Goal: Transaction & Acquisition: Purchase product/service

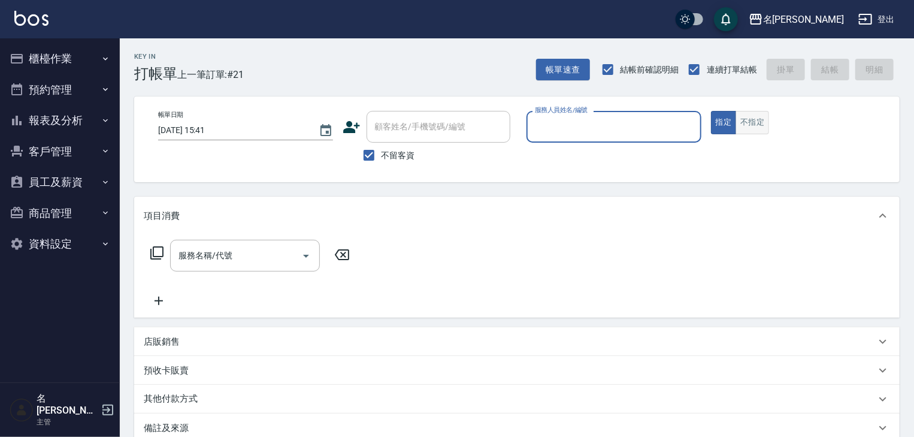
click at [755, 131] on button "不指定" at bounding box center [753, 122] width 34 height 23
click at [601, 126] on input "服務人員姓名/編號" at bounding box center [614, 126] width 164 height 21
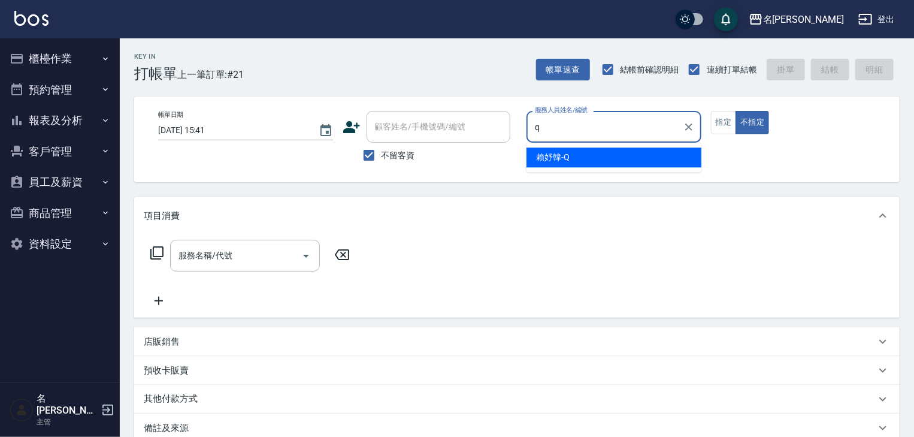
click at [559, 156] on span "賴妤韓 -Q" at bounding box center [553, 157] width 34 height 13
type input "賴妤韓-Q"
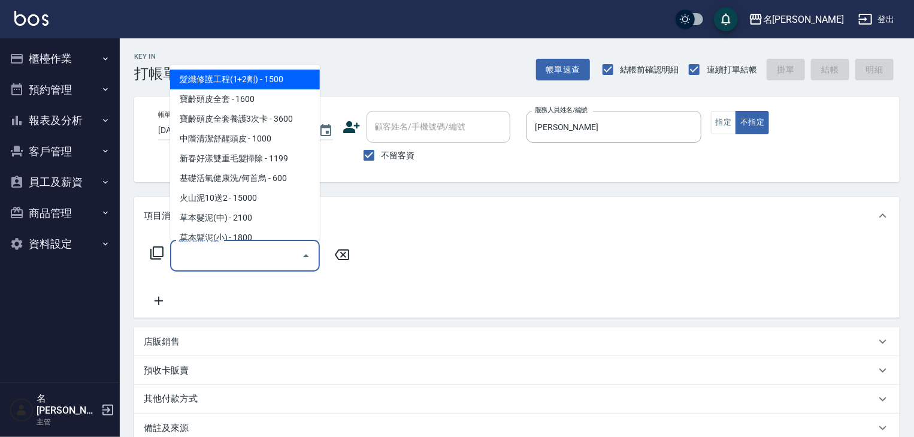
click at [261, 264] on input "服務名稱/代號" at bounding box center [236, 255] width 121 height 21
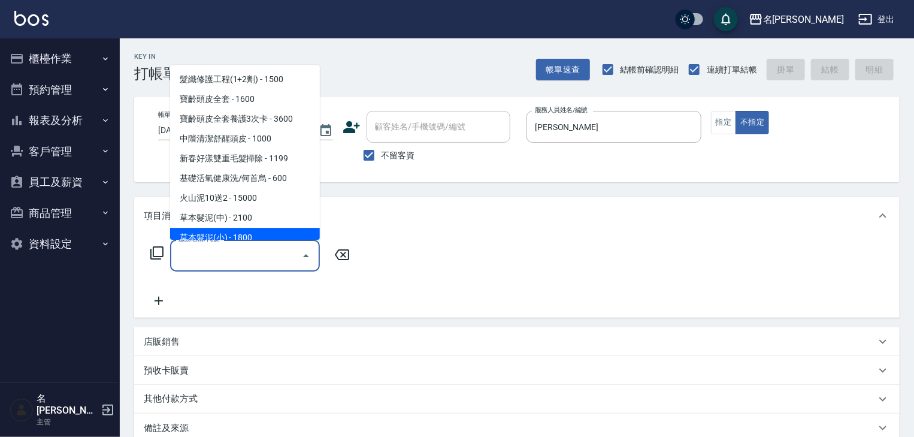
click at [161, 255] on icon at bounding box center [157, 253] width 14 height 14
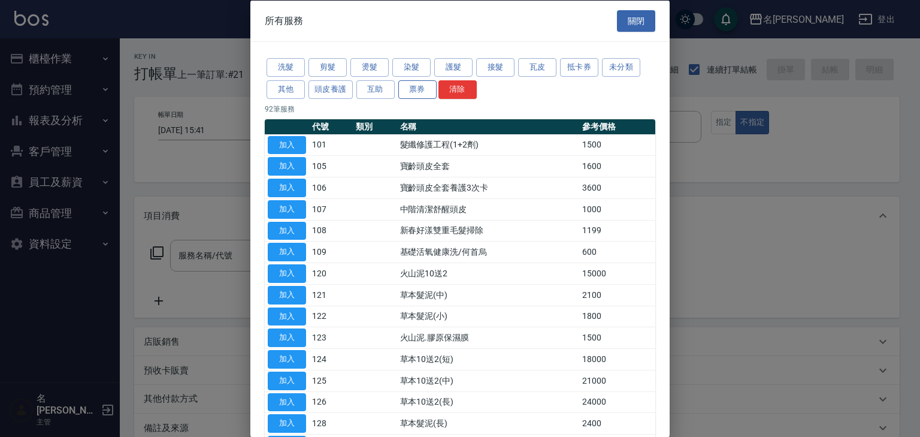
click at [414, 91] on button "票券" at bounding box center [417, 89] width 38 height 19
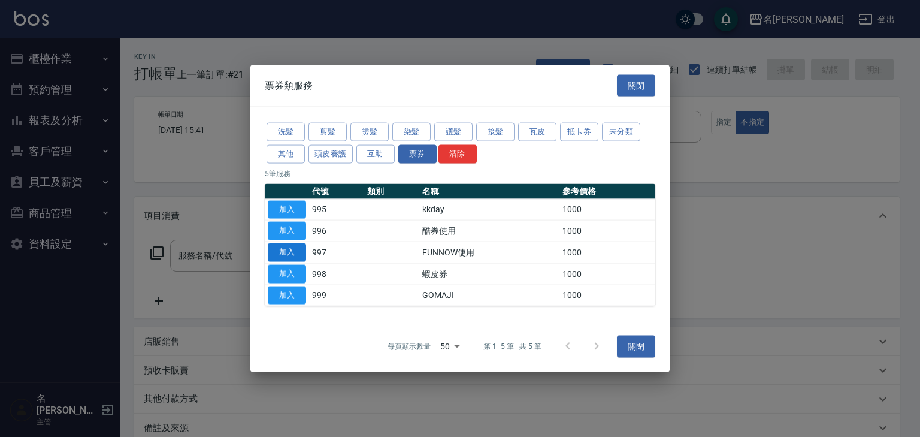
click at [284, 249] on button "加入" at bounding box center [287, 252] width 38 height 19
type input "FUNNOW使用(997)"
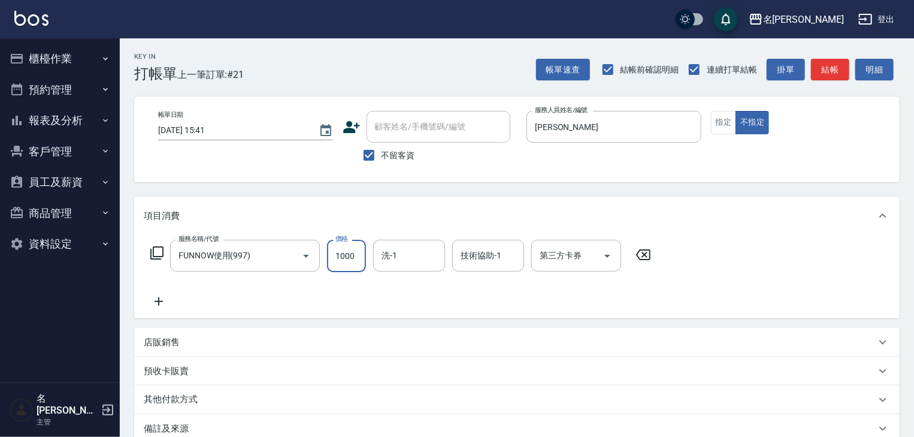
click at [353, 256] on input "1000" at bounding box center [346, 256] width 39 height 32
click at [610, 257] on icon "Open" at bounding box center [607, 256] width 14 height 14
type input "399"
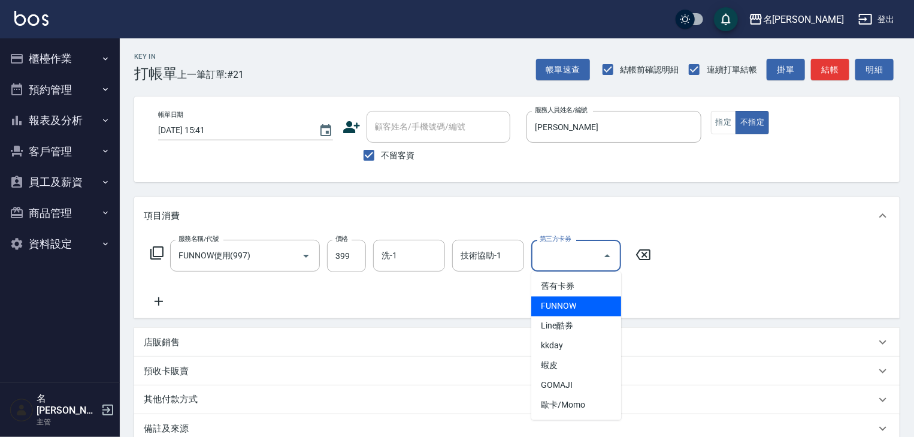
click at [580, 310] on span "FUNNOW" at bounding box center [576, 307] width 90 height 20
type input "FUNNOW"
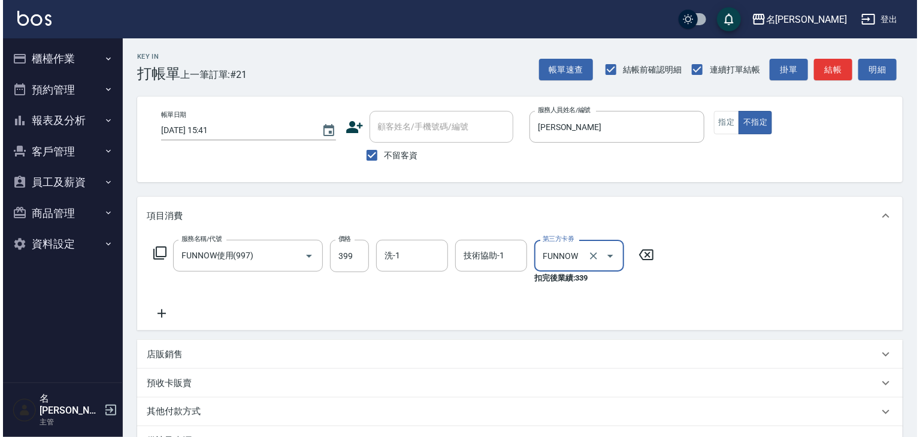
scroll to position [152, 0]
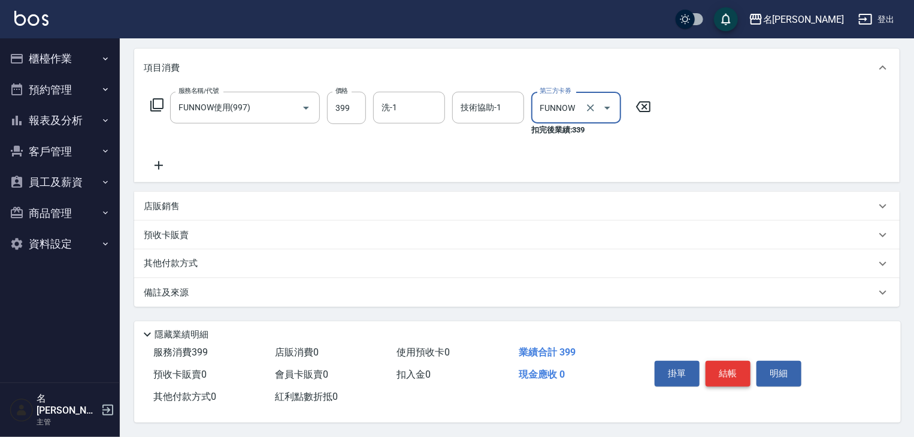
click at [731, 374] on button "結帳" at bounding box center [728, 373] width 45 height 25
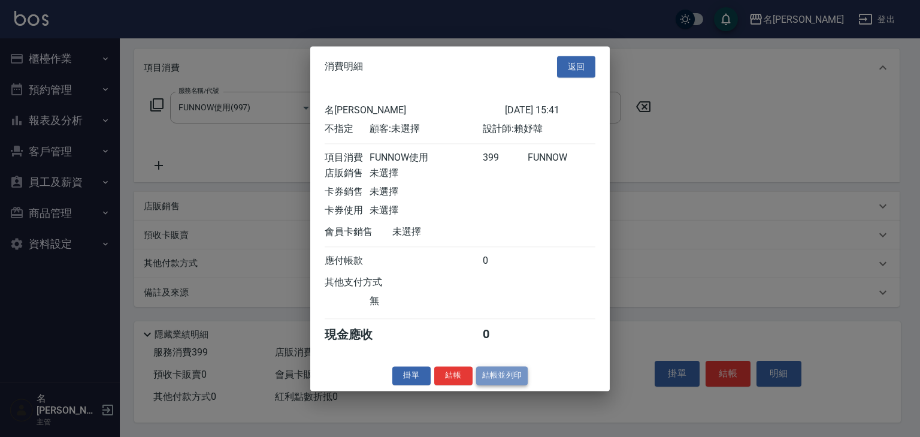
click at [508, 376] on button "結帳並列印" at bounding box center [502, 375] width 52 height 19
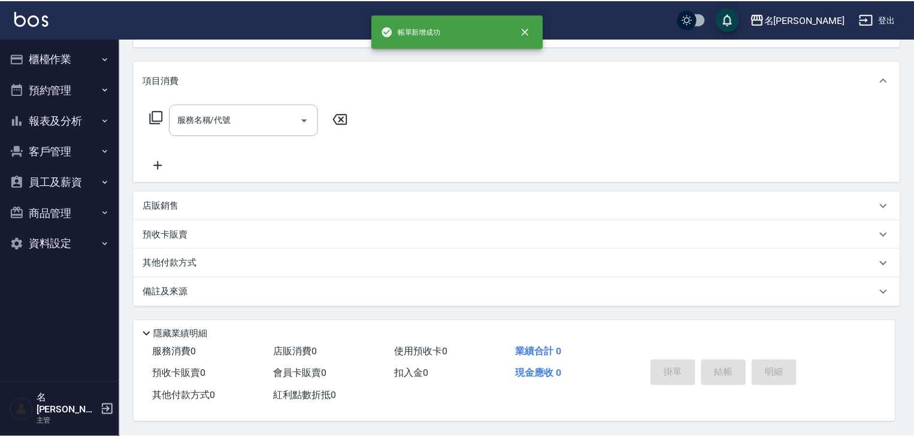
scroll to position [0, 0]
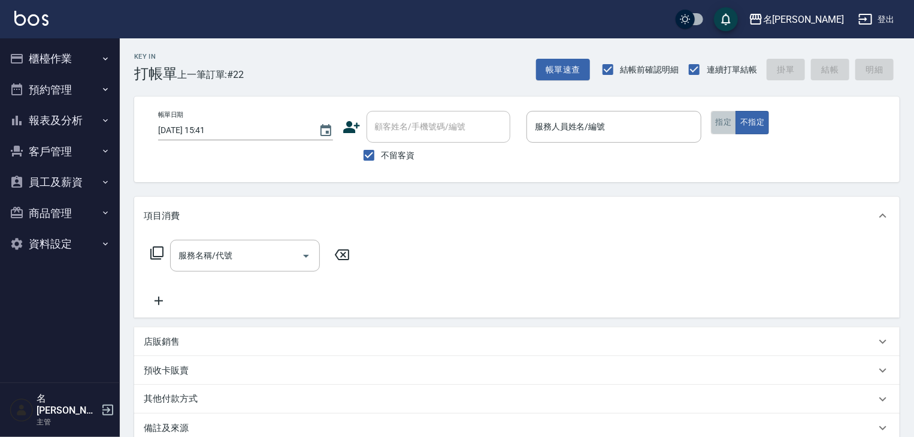
click at [728, 126] on button "指定" at bounding box center [724, 122] width 26 height 23
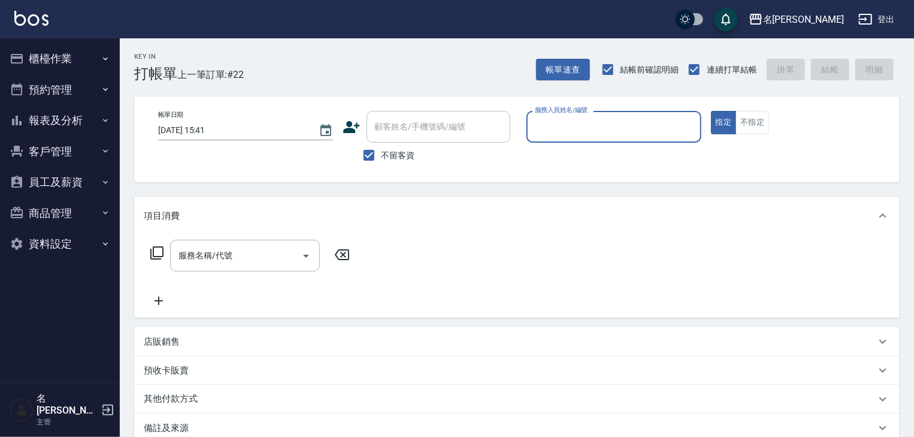
click at [612, 125] on input "服務人員姓名/編號" at bounding box center [614, 126] width 164 height 21
click at [584, 157] on div "許貴珍 -04" at bounding box center [614, 157] width 175 height 20
type input "許貴珍-04"
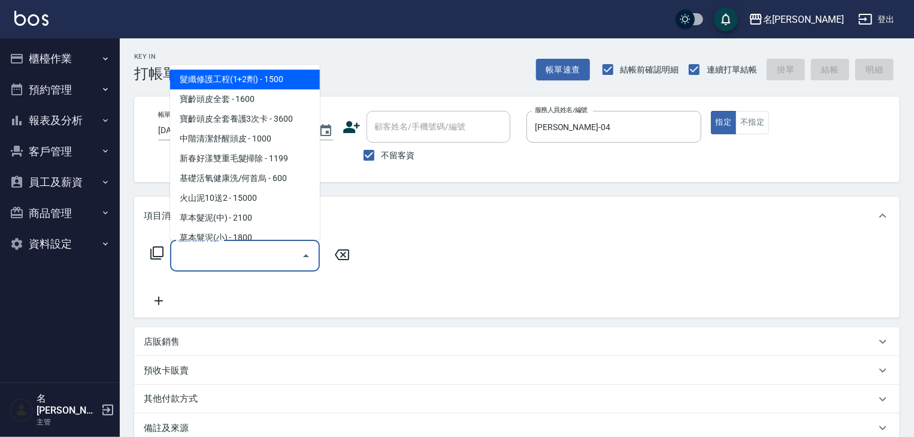
click at [260, 252] on input "服務名稱/代號" at bounding box center [236, 255] width 121 height 21
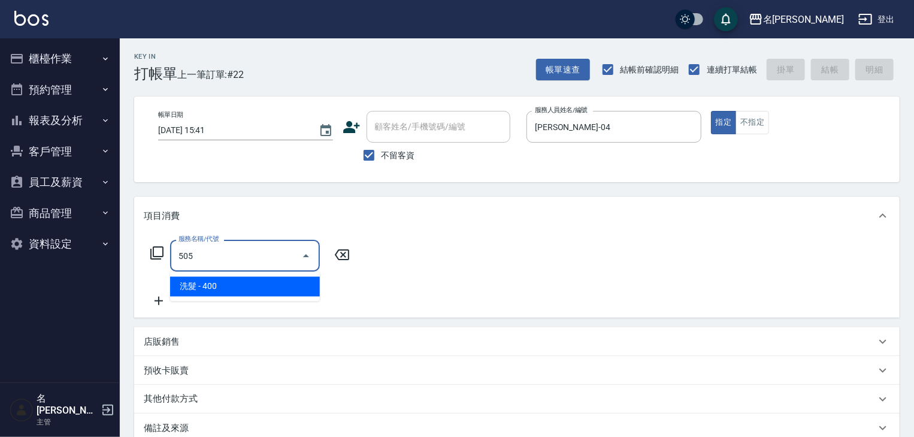
click at [291, 299] on ul "洗髮 - 400" at bounding box center [245, 286] width 150 height 29
drag, startPoint x: 300, startPoint y: 287, endPoint x: 326, endPoint y: 275, distance: 29.0
click at [300, 287] on span "洗髮 - 400" at bounding box center [245, 287] width 150 height 20
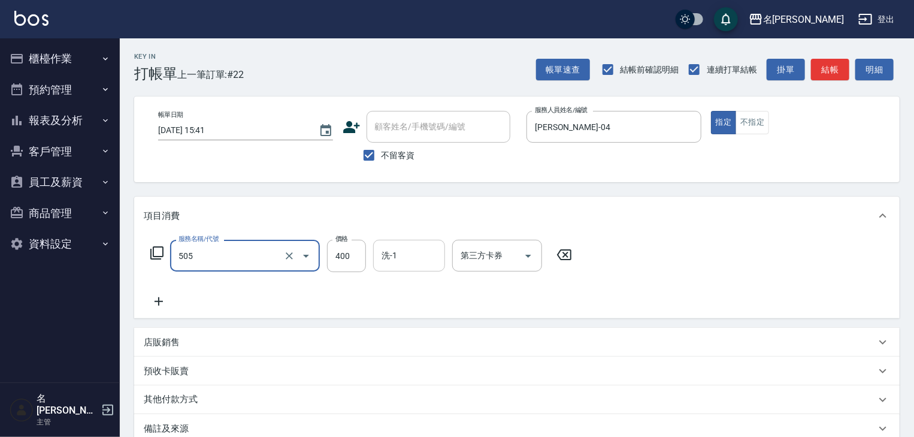
type input "洗髮(505)"
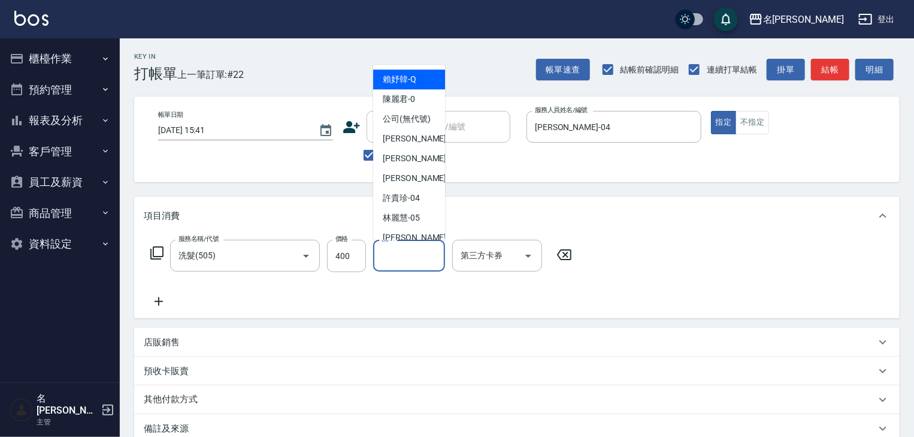
click at [405, 259] on input "洗-1" at bounding box center [409, 255] width 61 height 21
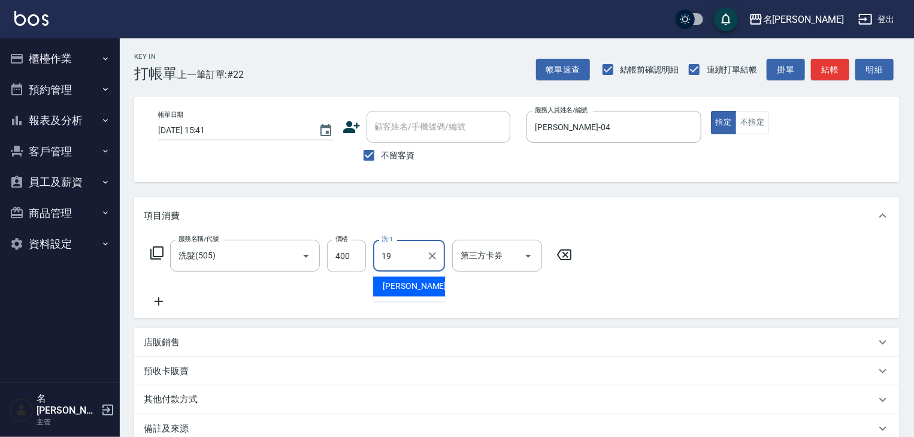
click at [437, 285] on div "游昕 -19" at bounding box center [409, 287] width 72 height 20
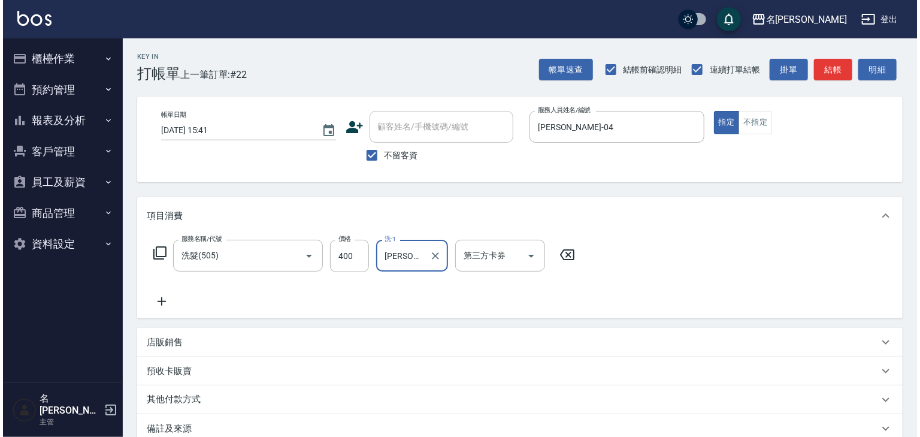
scroll to position [140, 0]
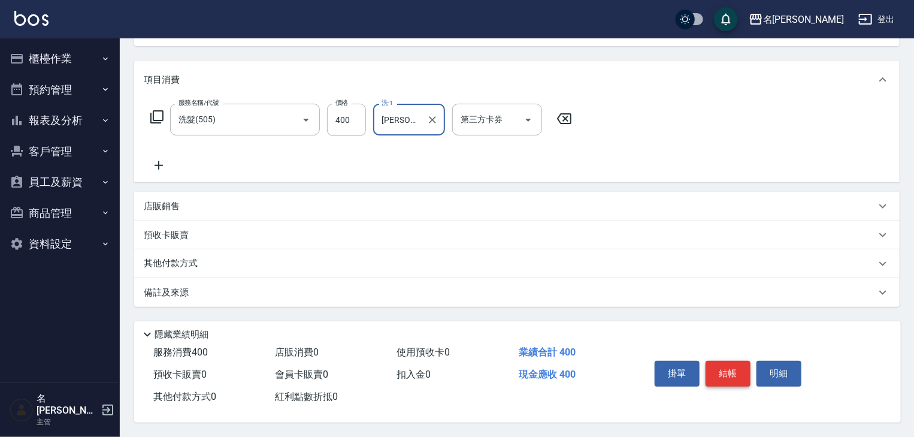
type input "游昕-19"
click at [718, 369] on button "結帳" at bounding box center [728, 373] width 45 height 25
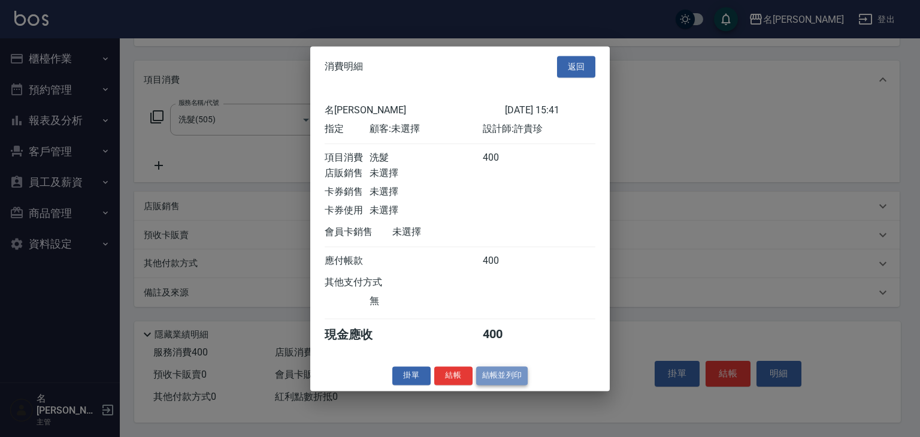
click at [509, 378] on button "結帳並列印" at bounding box center [502, 375] width 52 height 19
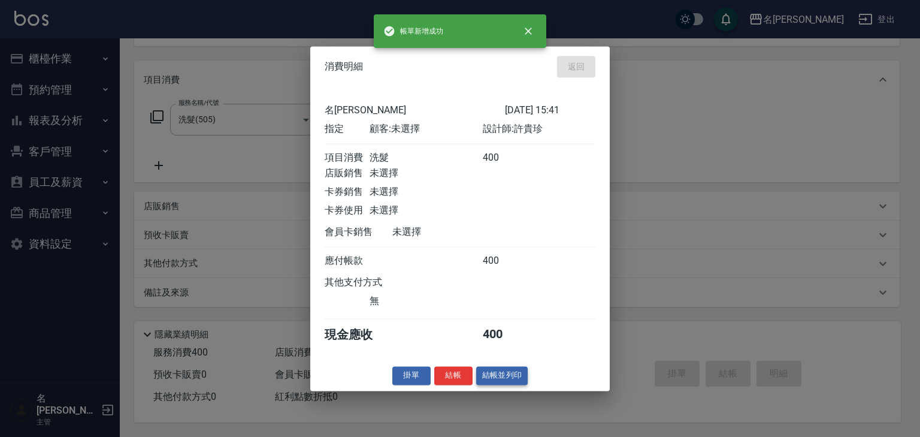
type input "2025/08/12 15:44"
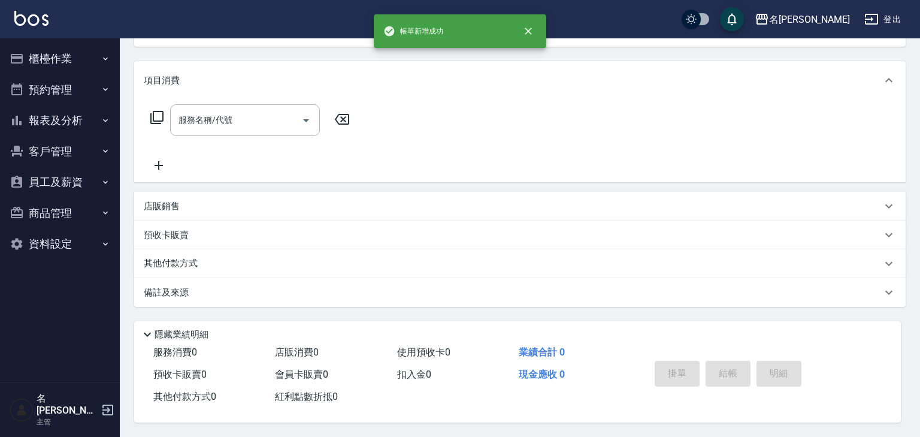
scroll to position [0, 0]
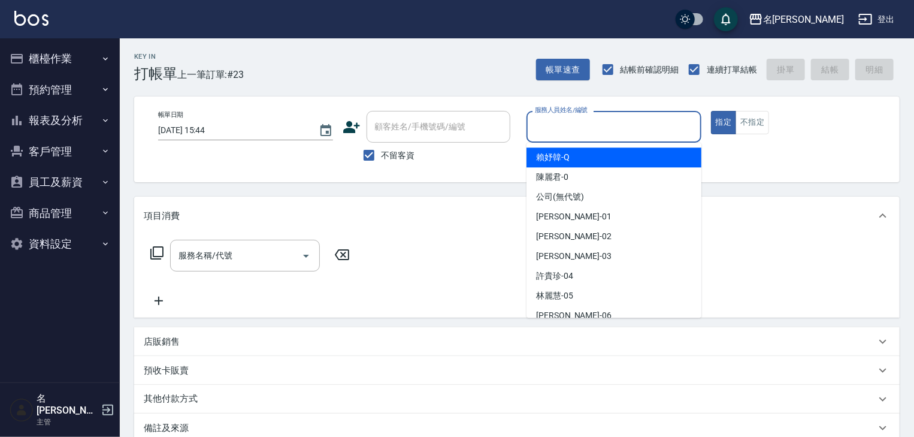
click at [585, 123] on input "服務人員姓名/編號" at bounding box center [614, 126] width 164 height 21
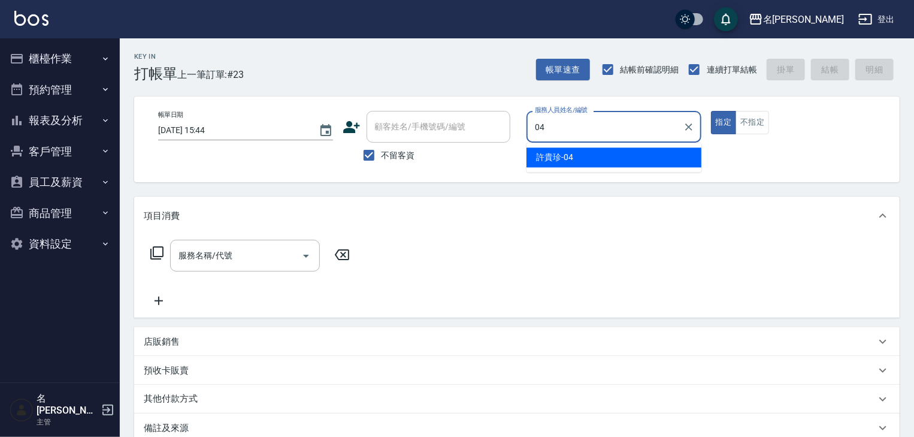
click at [549, 155] on span "許貴珍 -04" at bounding box center [554, 157] width 37 height 13
type input "許貴珍-04"
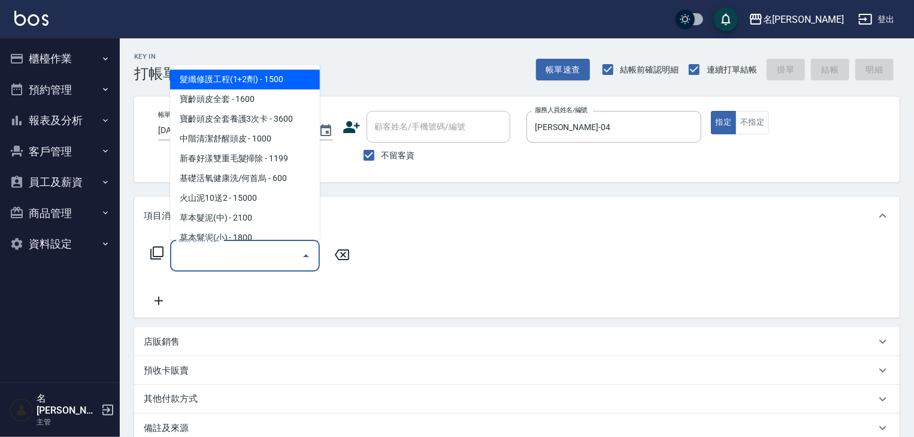
click at [233, 249] on input "服務名稱/代號" at bounding box center [236, 255] width 121 height 21
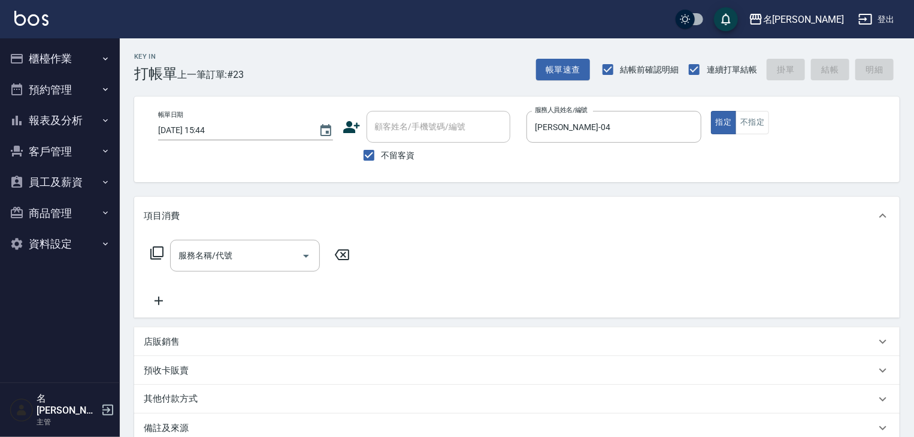
click at [147, 248] on div "服務名稱/代號 服務名稱/代號" at bounding box center [250, 256] width 213 height 32
click at [153, 250] on icon at bounding box center [156, 252] width 13 height 13
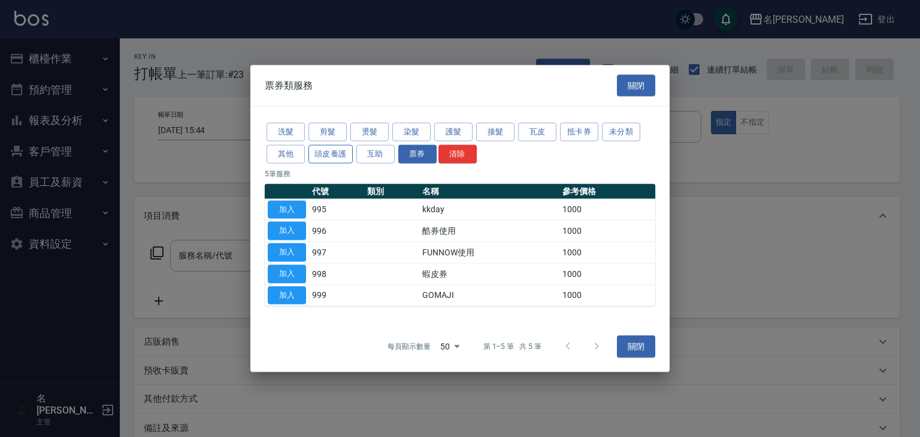
click at [324, 154] on button "頭皮養護" at bounding box center [331, 153] width 44 height 19
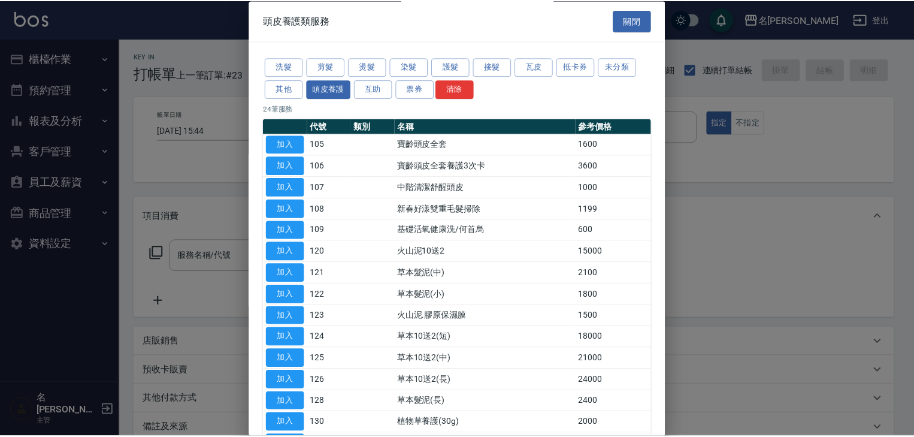
scroll to position [255, 0]
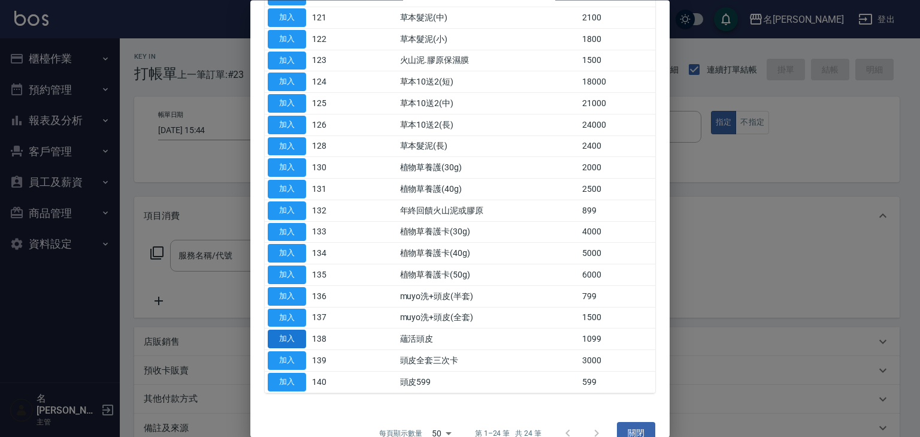
drag, startPoint x: 284, startPoint y: 338, endPoint x: 290, endPoint y: 335, distance: 6.5
click at [284, 338] on button "加入" at bounding box center [287, 339] width 38 height 19
type input "蘊活頭皮(138)"
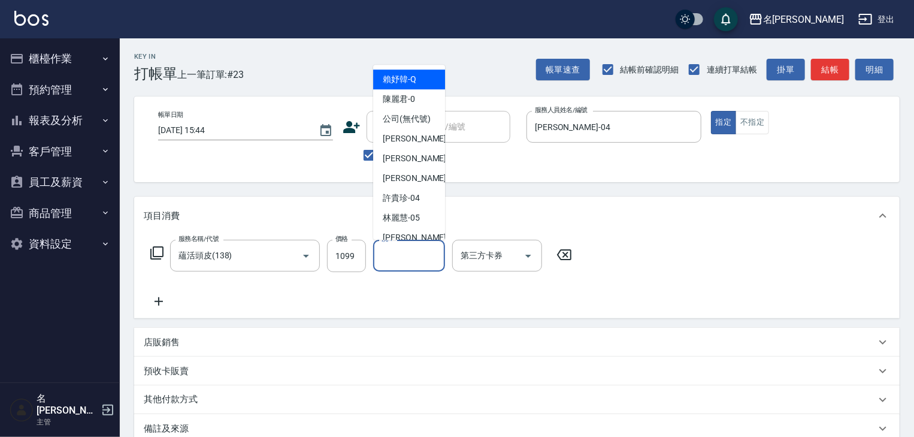
click at [393, 260] on input "洗-1" at bounding box center [409, 255] width 61 height 21
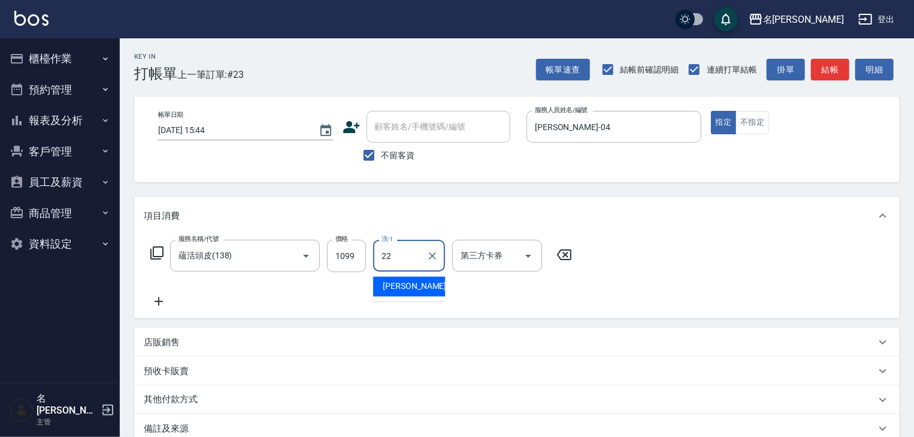
click at [419, 292] on span "王婕宇 -22" at bounding box center [420, 286] width 75 height 13
type input "王婕宇-22"
click at [156, 306] on icon at bounding box center [159, 301] width 30 height 14
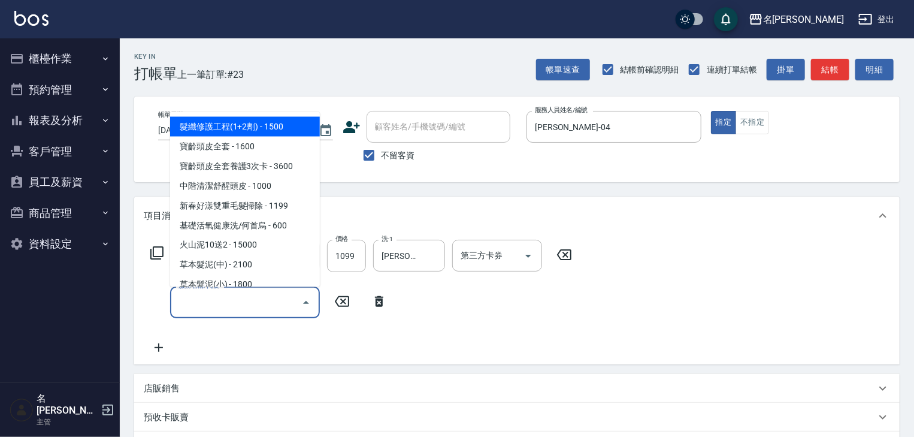
click at [192, 307] on input "服務名稱/代號" at bounding box center [236, 302] width 121 height 21
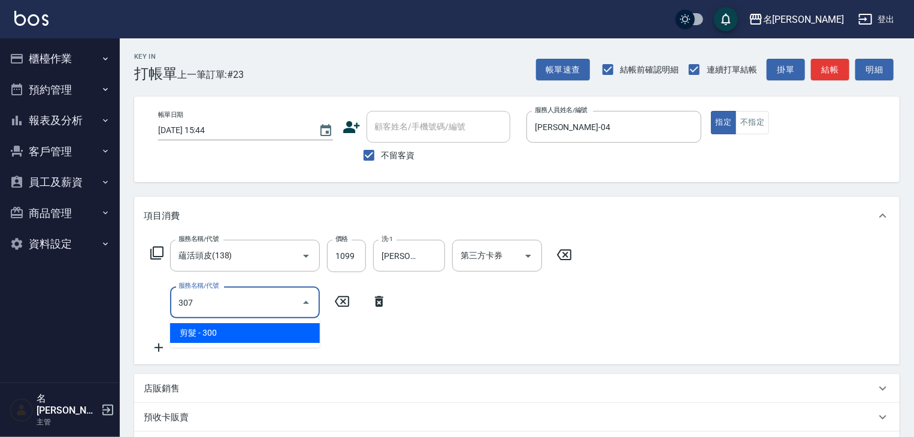
click at [249, 334] on span "剪髮 - 300" at bounding box center [245, 333] width 150 height 20
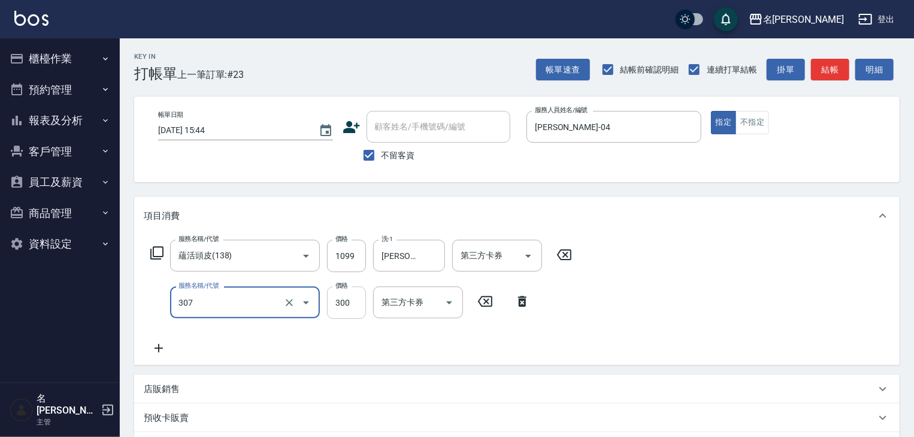
type input "剪髮(307)"
click at [352, 306] on input "300" at bounding box center [346, 302] width 39 height 32
type input "1500"
click at [158, 351] on icon at bounding box center [159, 348] width 8 height 8
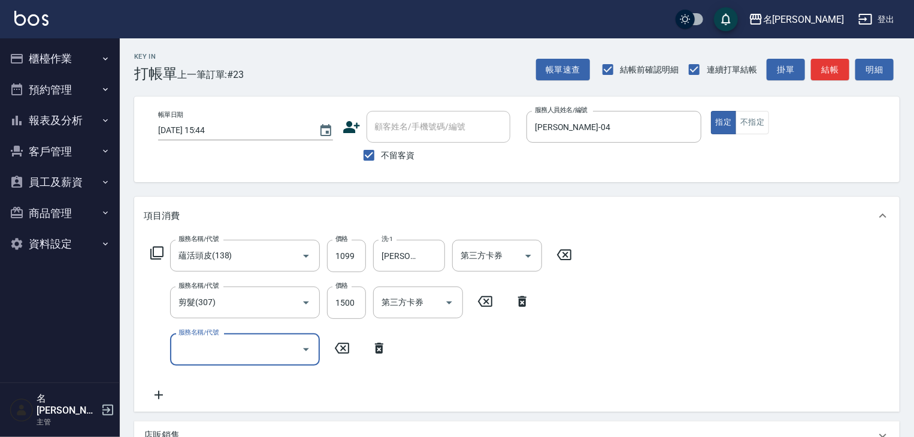
click at [204, 362] on div "服務名稱/代號" at bounding box center [245, 349] width 150 height 32
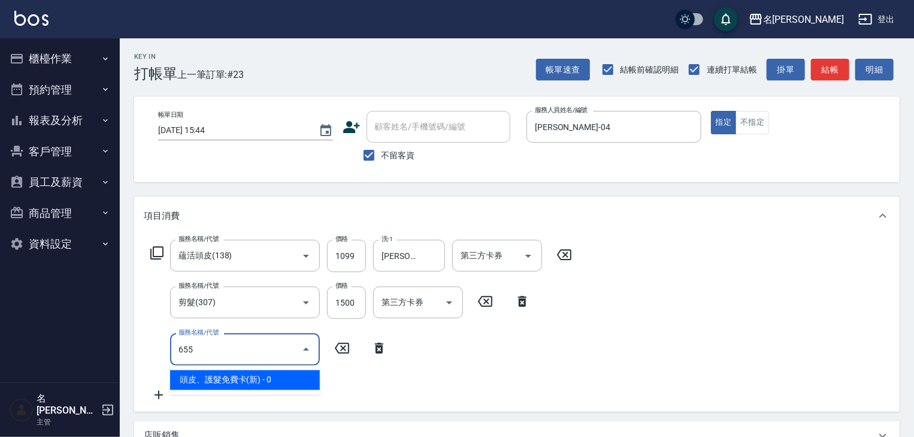
click at [261, 381] on span "頭皮、護髮免費卡(新) - 0" at bounding box center [245, 380] width 150 height 20
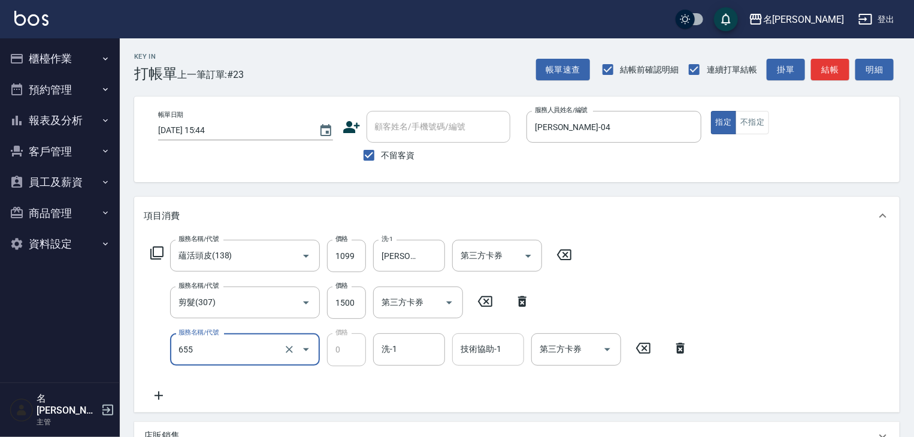
type input "頭皮、護髮免費卡(新)(655)"
click at [498, 350] on input "技術協助-1" at bounding box center [488, 348] width 61 height 21
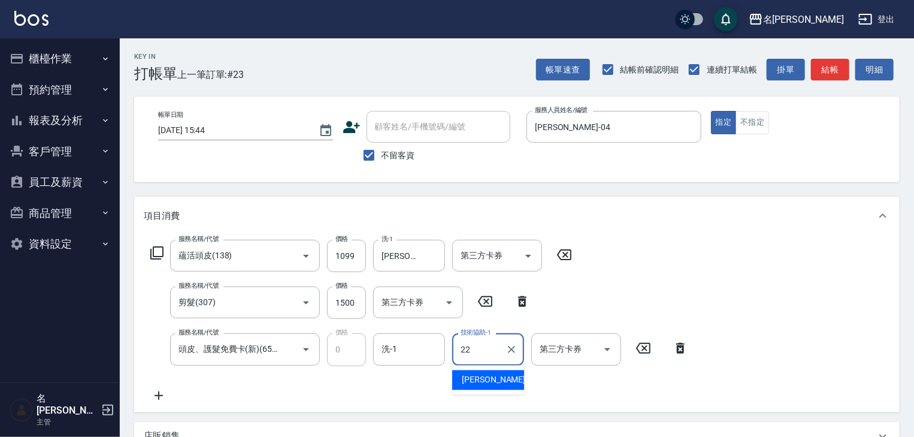
click at [515, 374] on div "王婕宇 -22" at bounding box center [488, 380] width 72 height 20
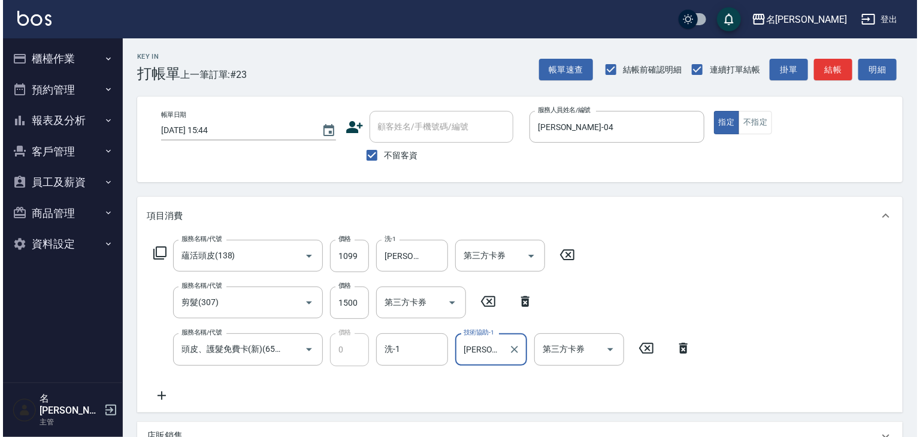
scroll to position [234, 0]
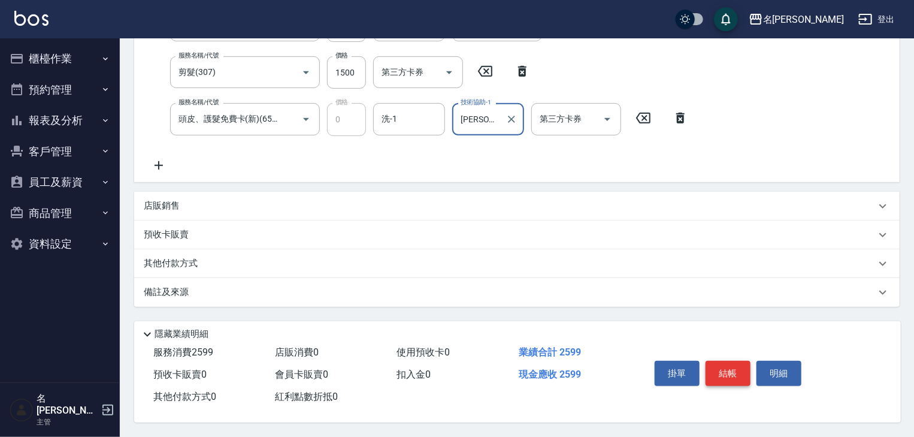
type input "王婕宇-22"
click at [732, 373] on button "結帳" at bounding box center [728, 373] width 45 height 25
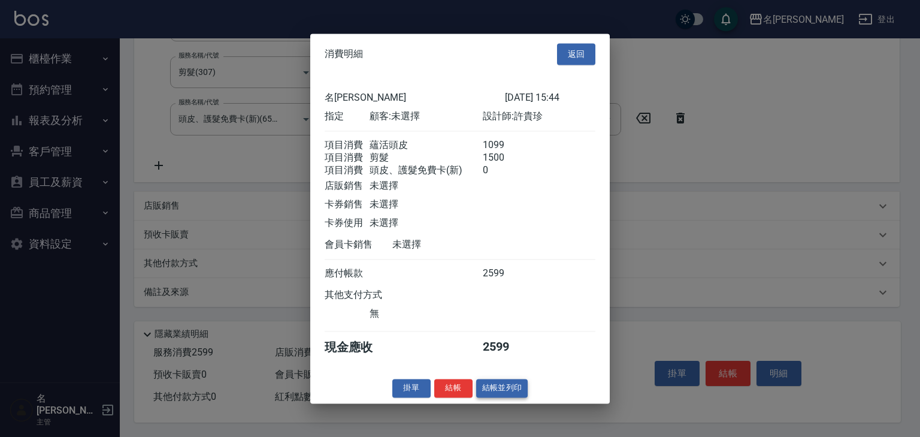
click at [494, 395] on button "結帳並列印" at bounding box center [502, 388] width 52 height 19
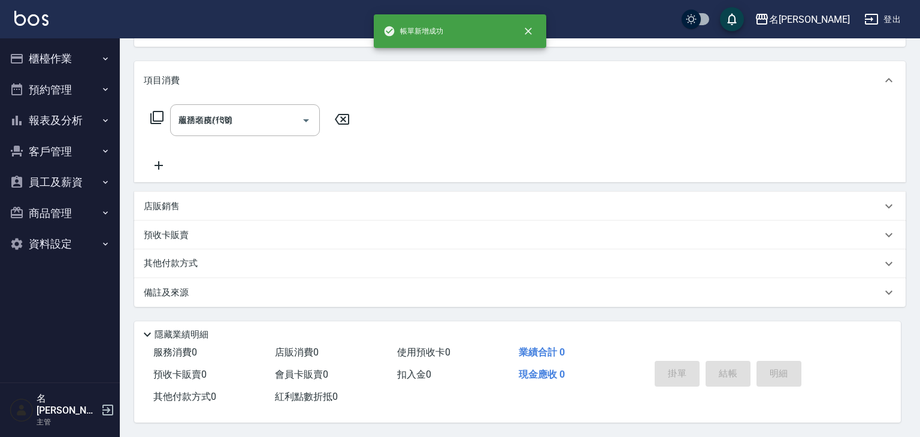
type input "2025/08/12 15:48"
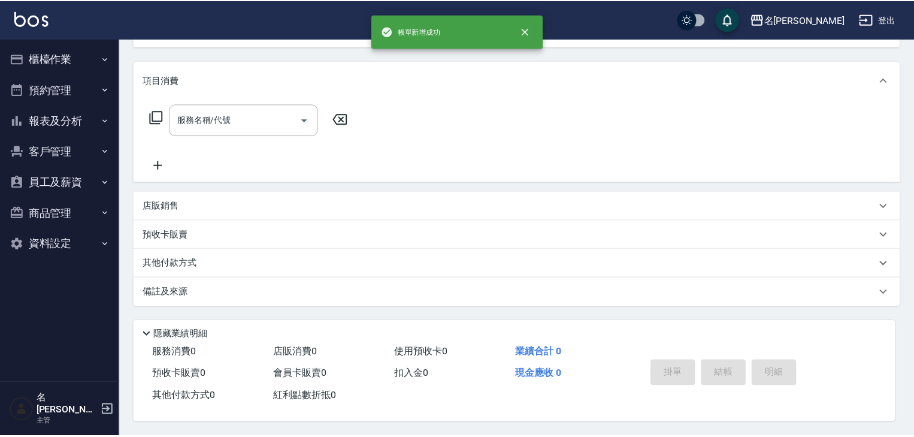
scroll to position [0, 0]
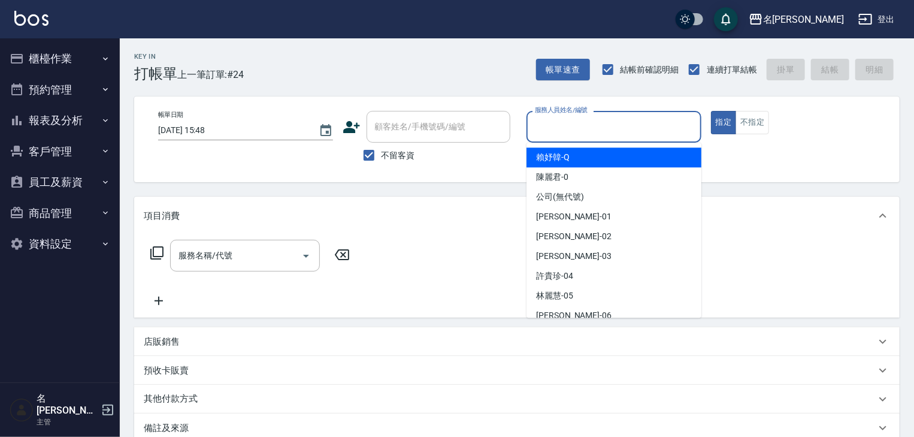
click at [568, 137] on input "服務人員姓名/編號" at bounding box center [614, 126] width 164 height 21
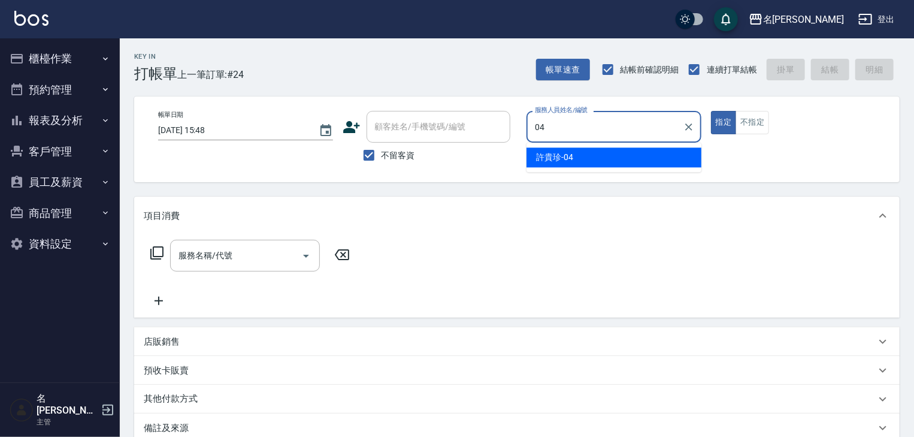
click at [544, 162] on span "許貴珍 -04" at bounding box center [554, 157] width 37 height 13
type input "許貴珍-04"
click at [286, 250] on input "服務名稱/代號" at bounding box center [236, 255] width 121 height 21
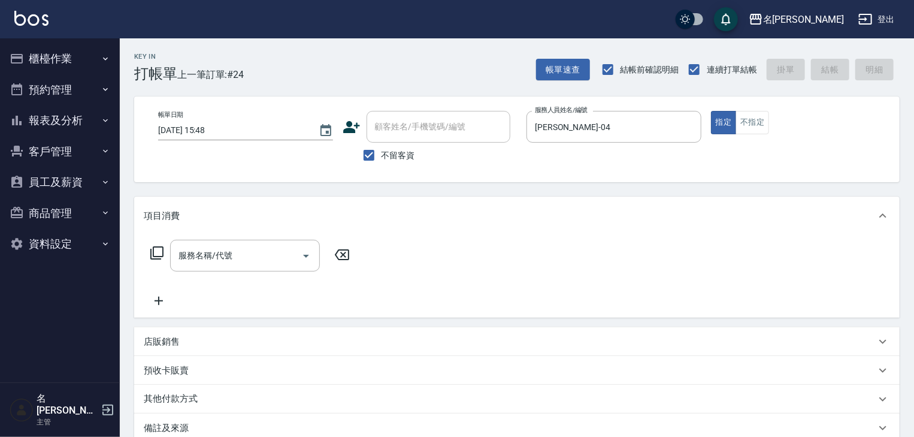
click at [156, 251] on icon at bounding box center [157, 253] width 14 height 14
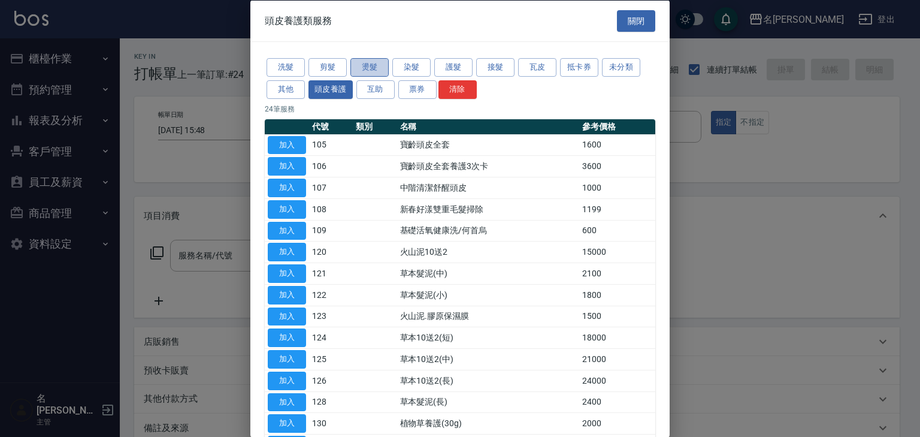
click at [365, 67] on button "燙髮" at bounding box center [369, 67] width 38 height 19
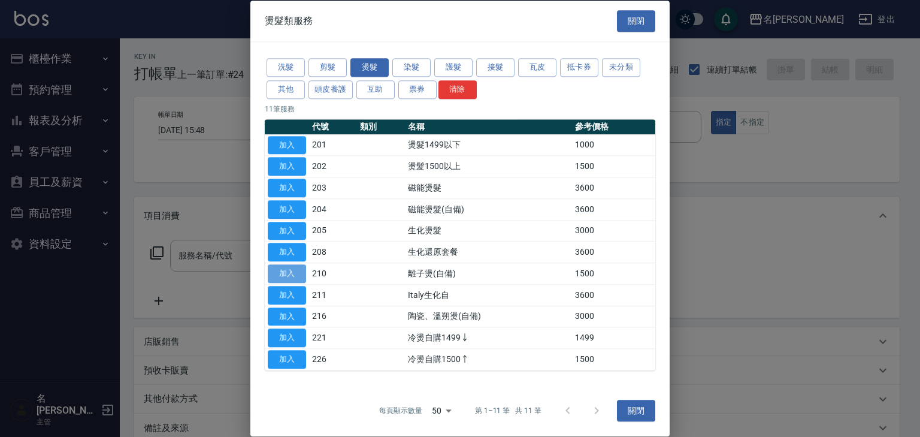
click at [275, 273] on button "加入" at bounding box center [287, 273] width 38 height 19
type input "離子燙(自備)(210)"
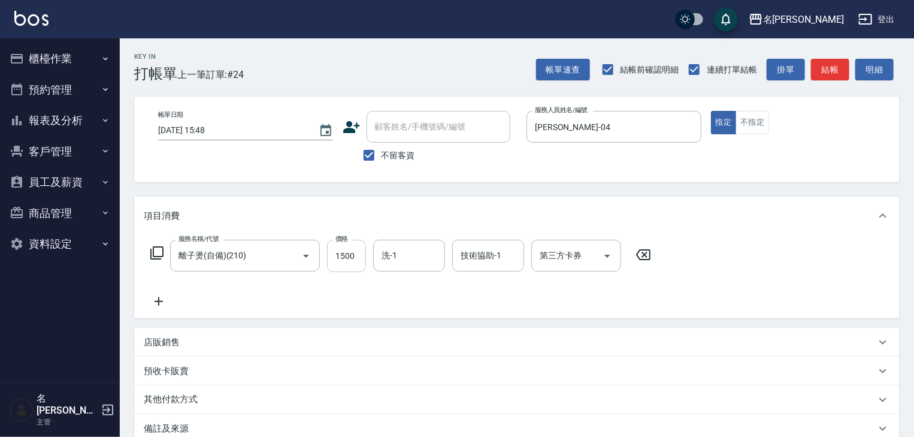
click at [353, 254] on input "1500" at bounding box center [346, 256] width 39 height 32
type input "6000"
click at [398, 252] on input "洗-1" at bounding box center [409, 255] width 61 height 21
click at [424, 280] on div "游昕 -19" at bounding box center [409, 287] width 72 height 20
type input "游昕-19"
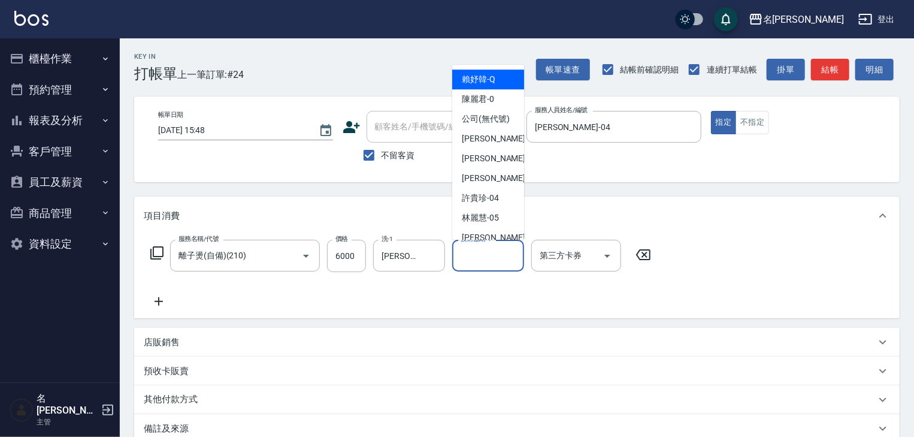
click at [473, 264] on input "技術協助-1" at bounding box center [488, 255] width 61 height 21
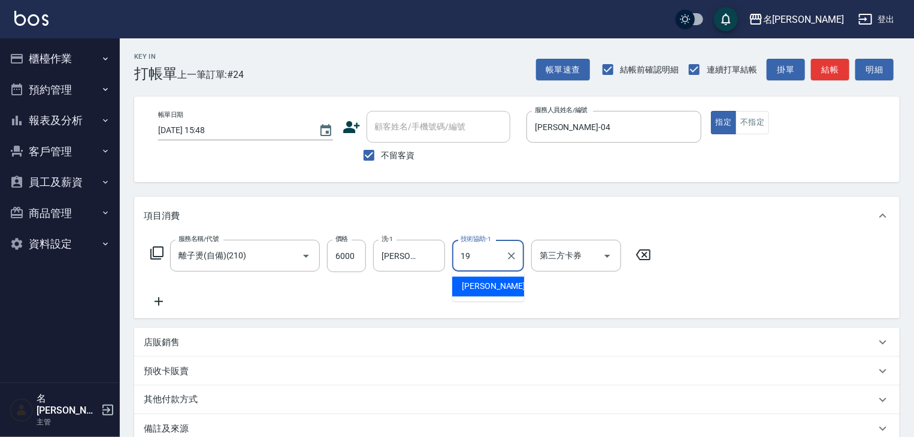
click at [489, 289] on span "游昕 -19" at bounding box center [499, 286] width 75 height 13
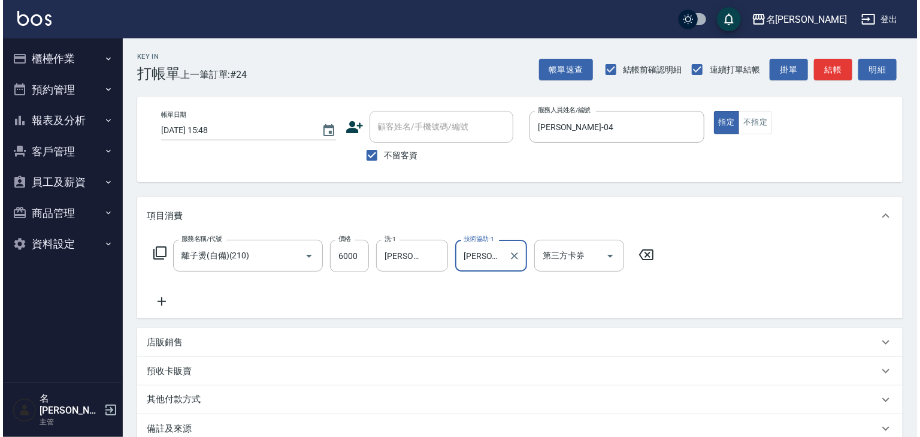
scroll to position [140, 0]
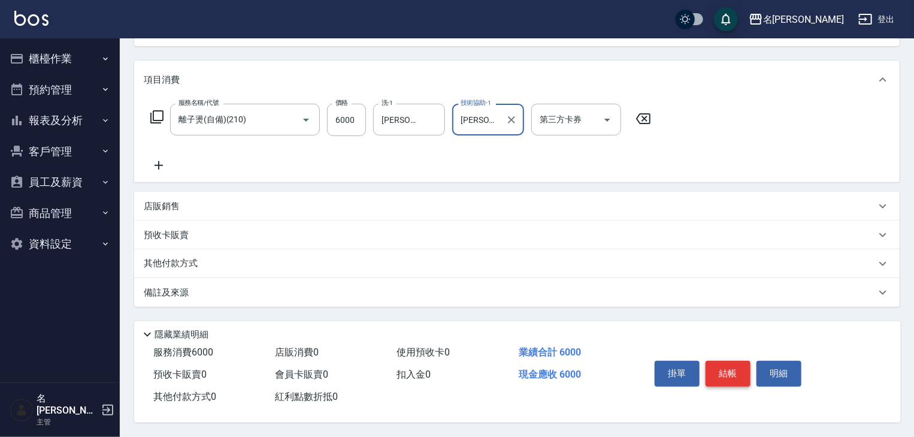
type input "游昕-19"
click at [718, 365] on button "結帳" at bounding box center [728, 373] width 45 height 25
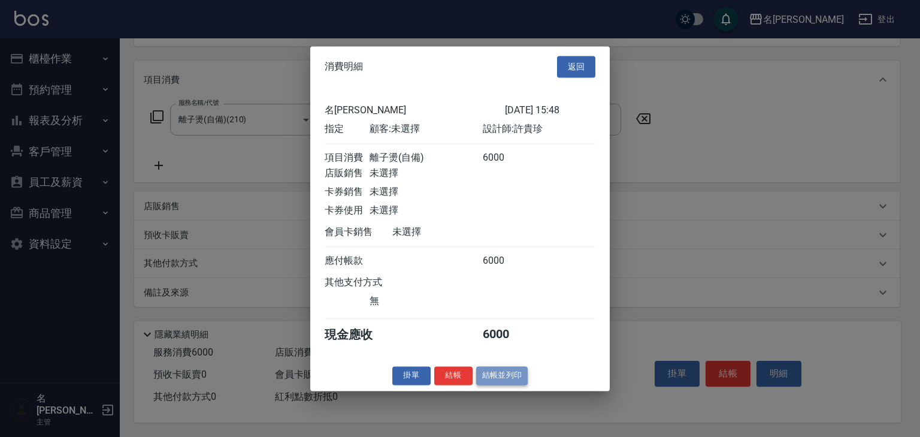
click at [507, 385] on button "結帳並列印" at bounding box center [502, 375] width 52 height 19
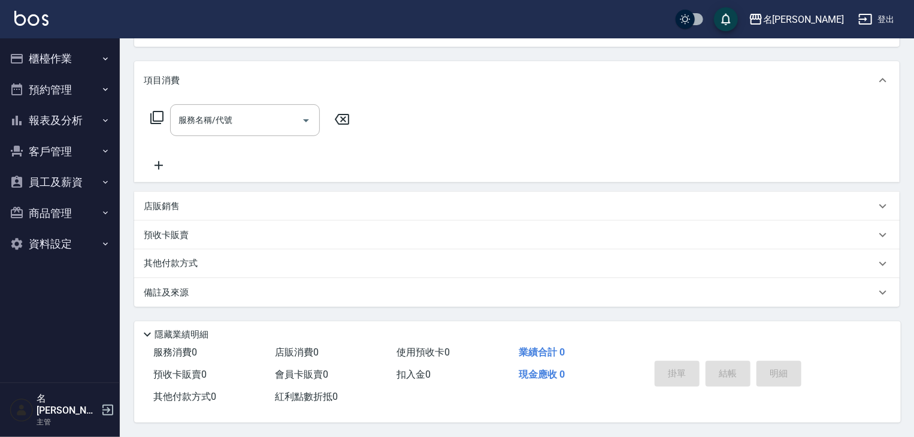
scroll to position [0, 0]
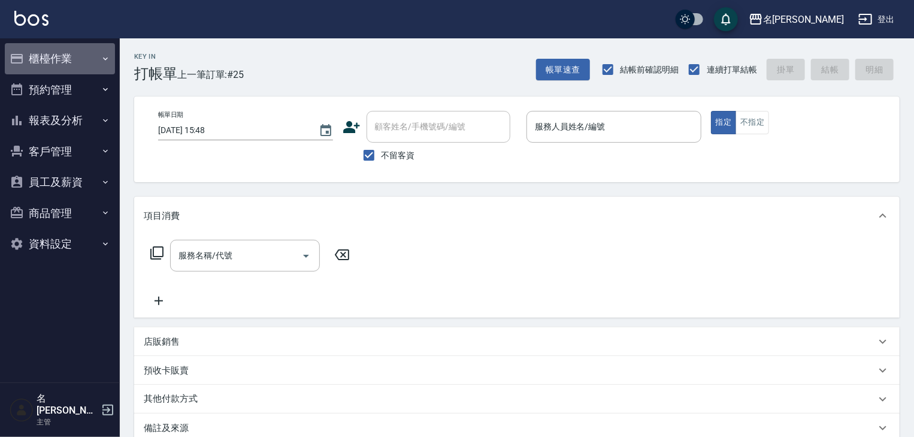
click at [45, 56] on button "櫃檯作業" at bounding box center [60, 58] width 110 height 31
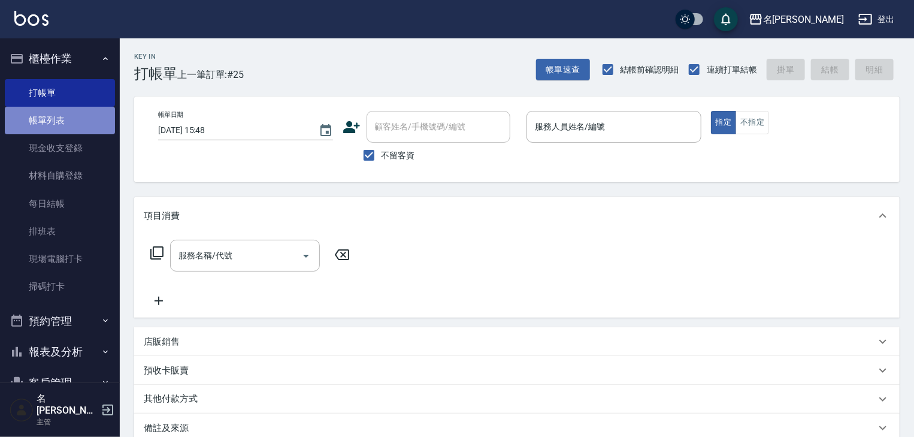
click at [77, 121] on link "帳單列表" at bounding box center [60, 121] width 110 height 28
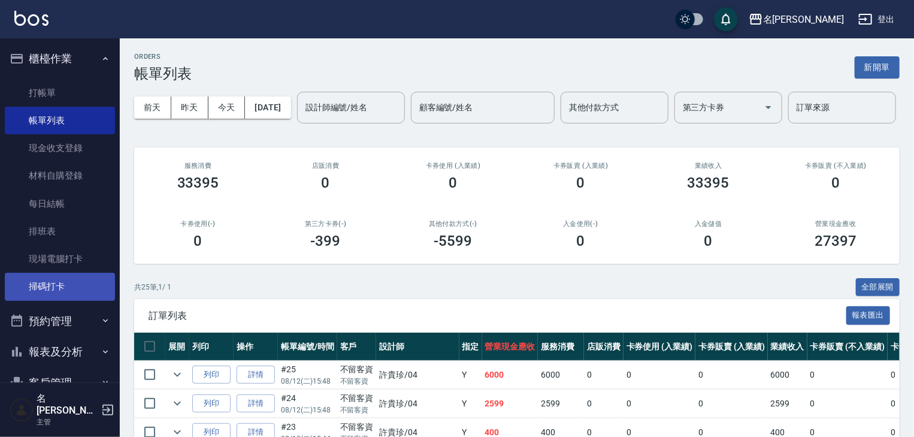
scroll to position [111, 0]
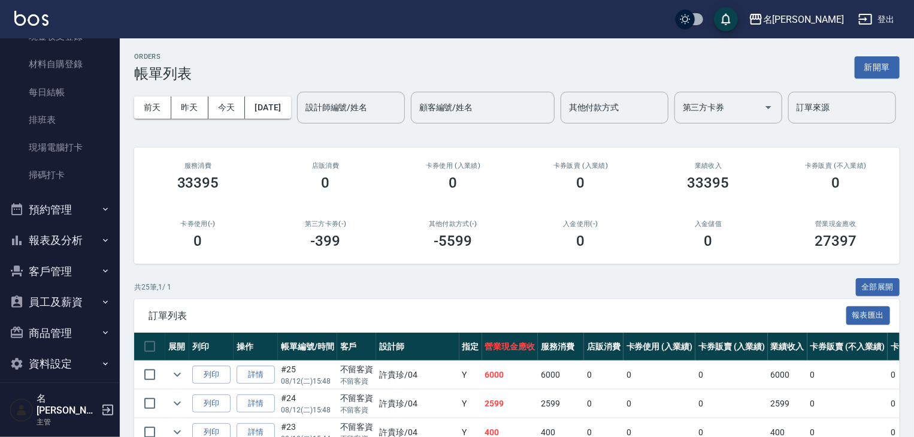
click at [81, 240] on button "報表及分析" at bounding box center [60, 240] width 110 height 31
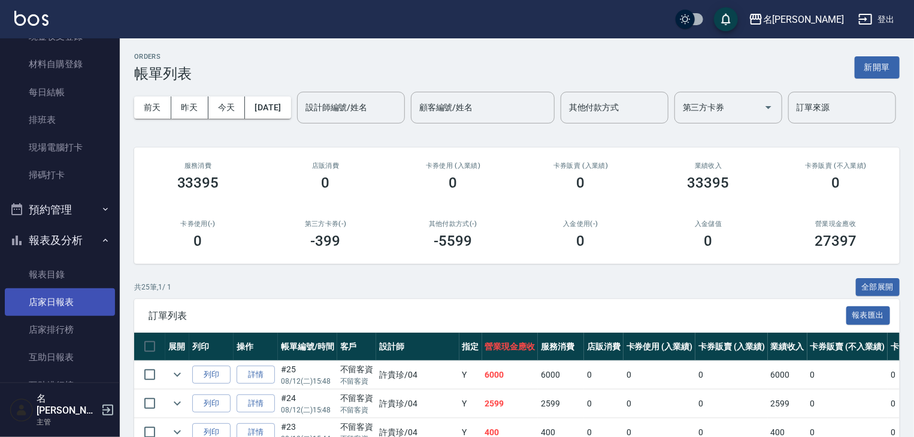
scroll to position [431, 0]
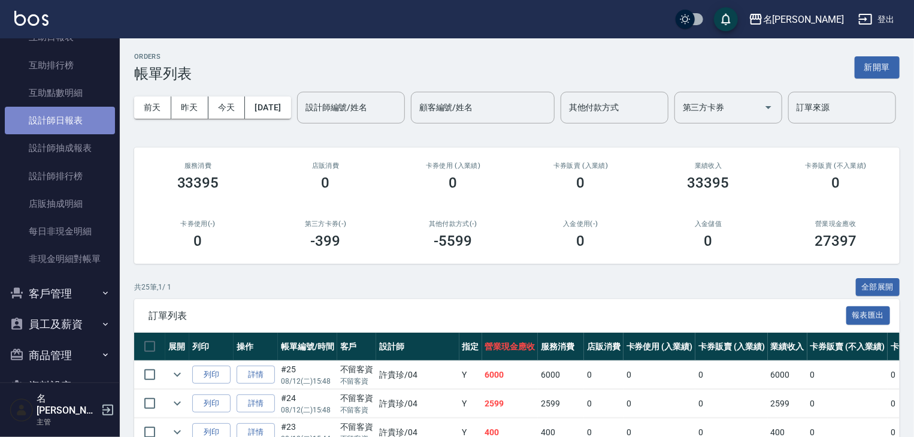
click at [87, 130] on link "設計師日報表" at bounding box center [60, 121] width 110 height 28
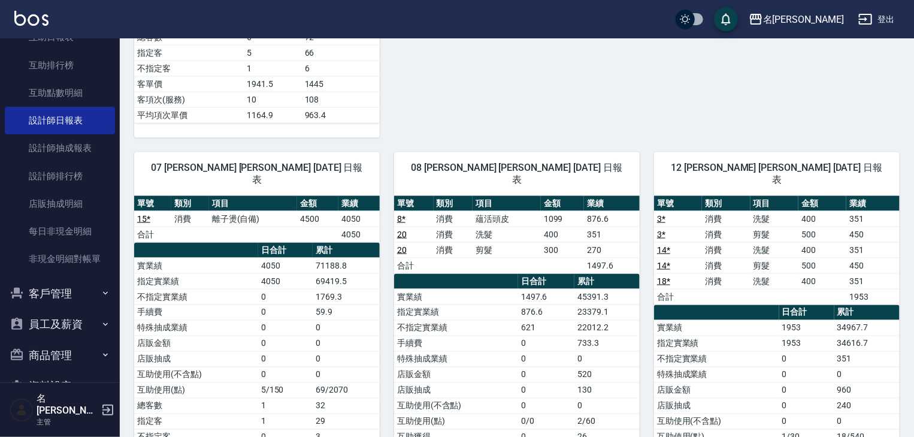
scroll to position [894, 0]
